Goal: Find specific page/section: Find specific page/section

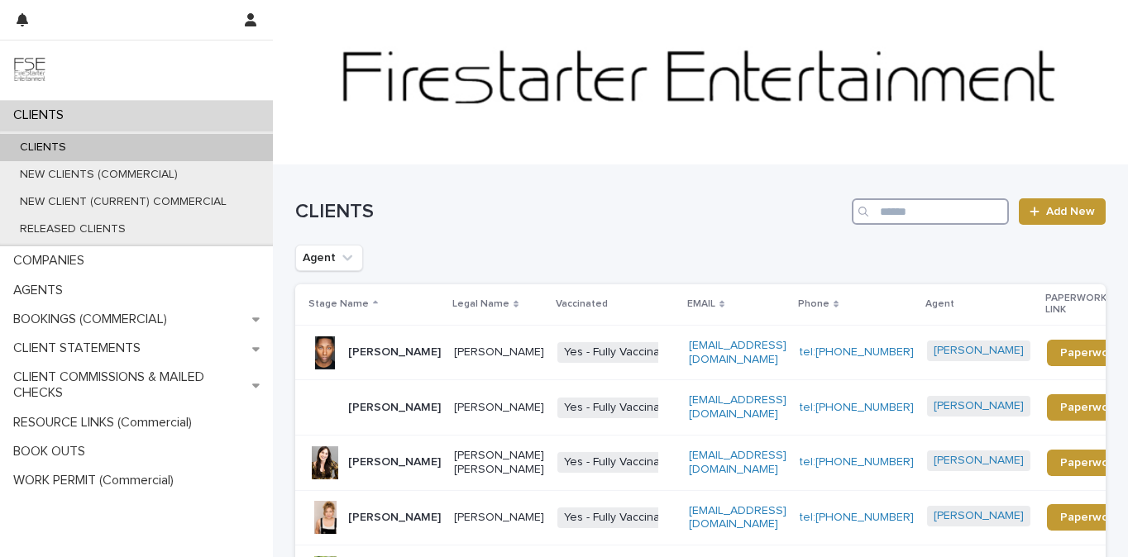
click at [913, 210] on input "Search" at bounding box center [930, 211] width 157 height 26
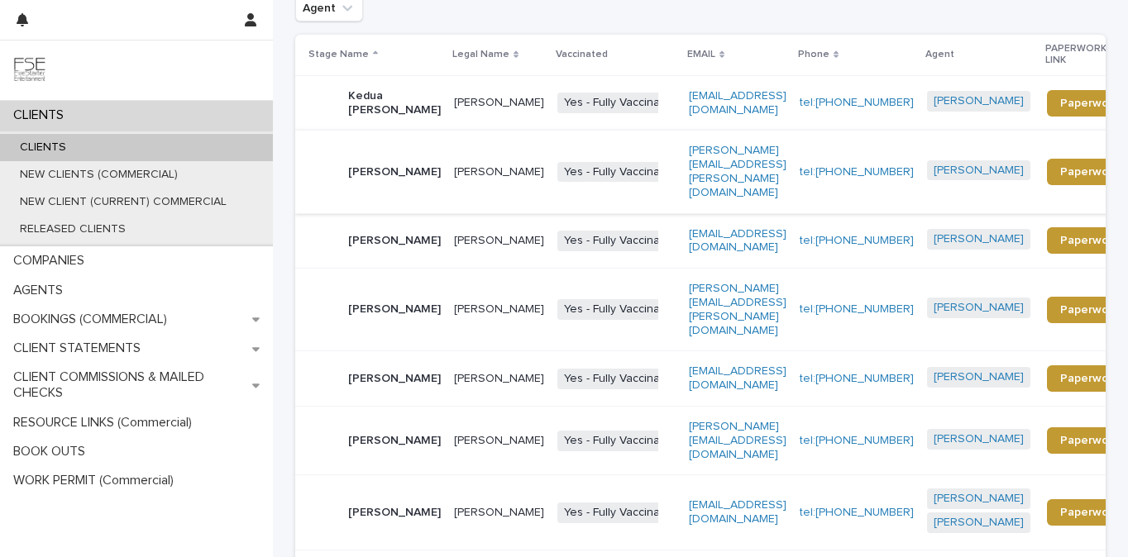
scroll to position [254, 0]
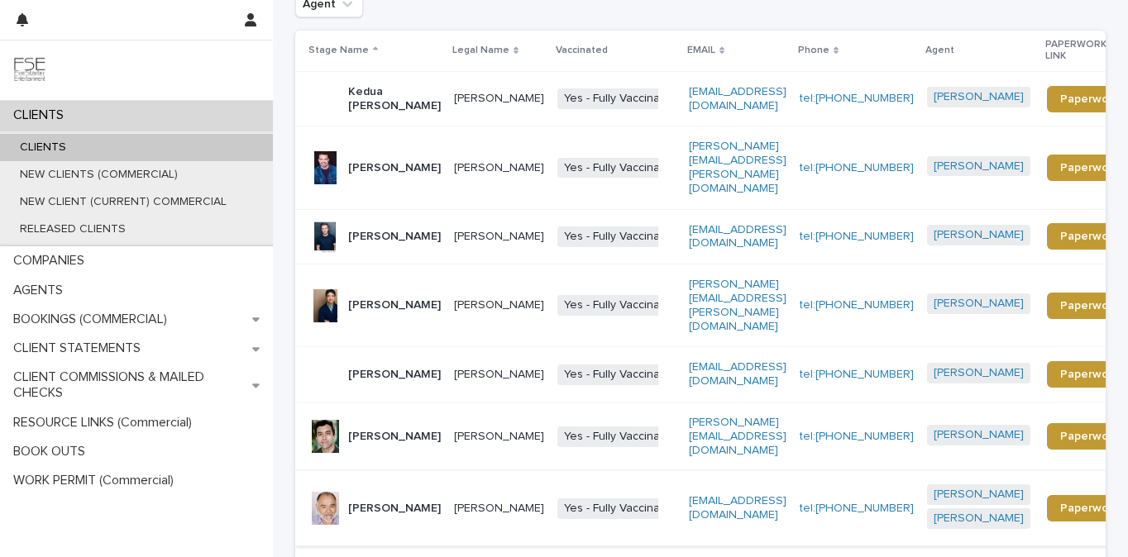
type input "****"
click at [353, 502] on p "Mike Hernandez" at bounding box center [394, 509] width 93 height 14
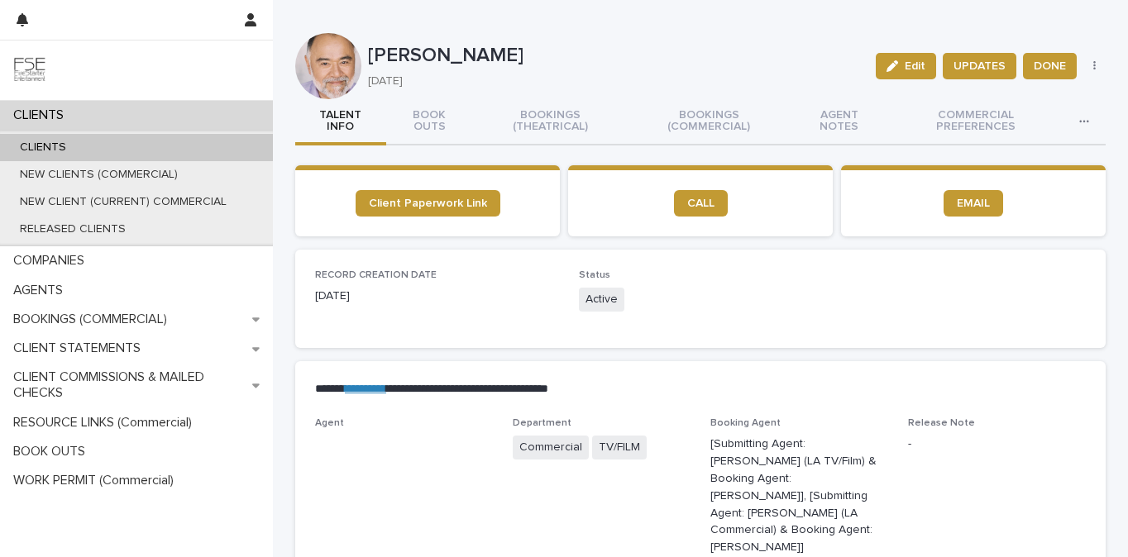
click at [1094, 62] on icon "button" at bounding box center [1094, 66] width 2 height 10
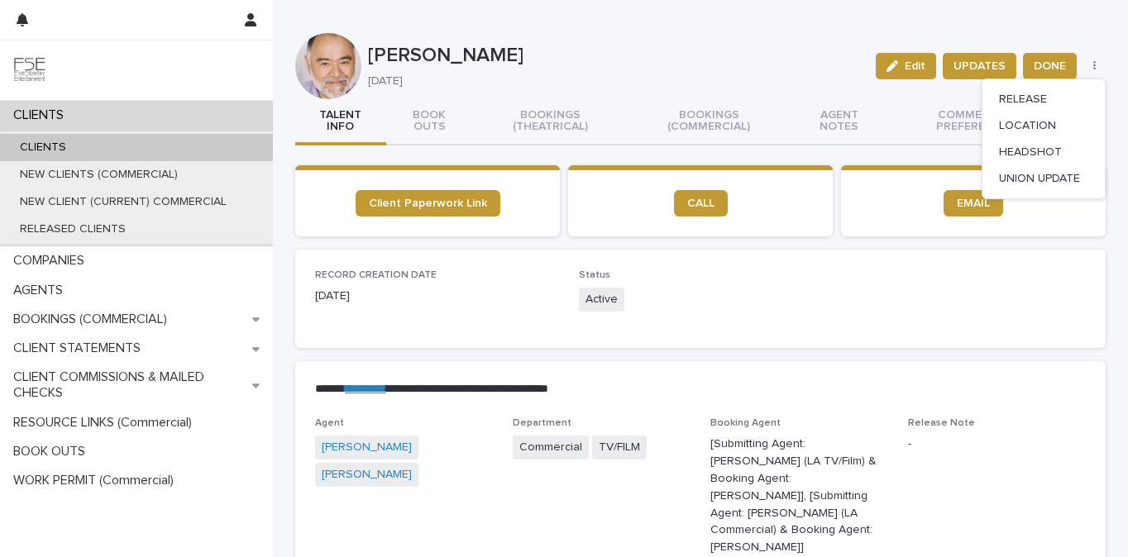
click at [1094, 62] on icon "button" at bounding box center [1094, 66] width 2 height 10
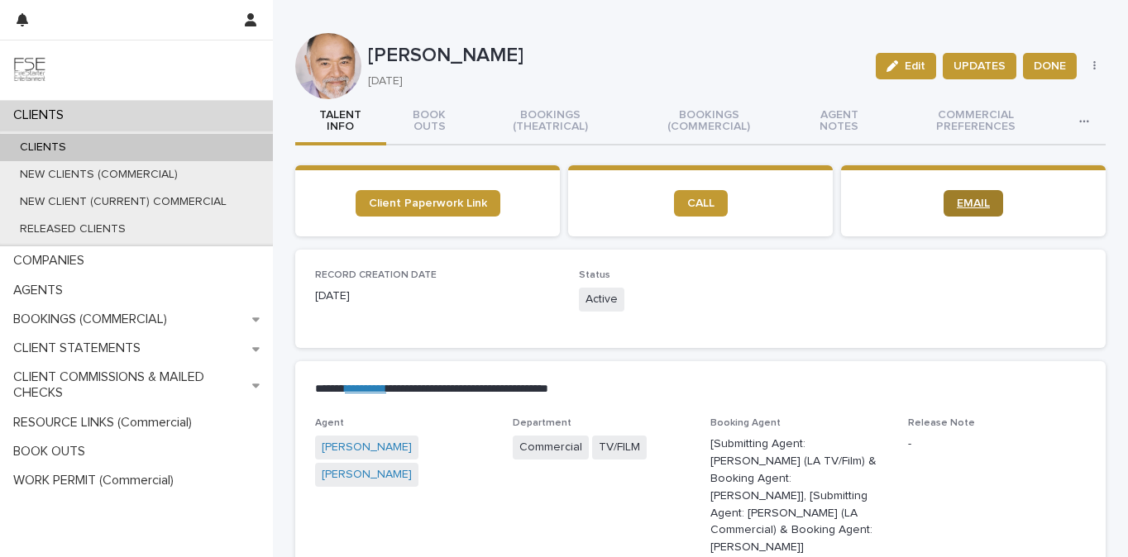
scroll to position [41, 0]
